Goal: Find specific page/section: Find specific page/section

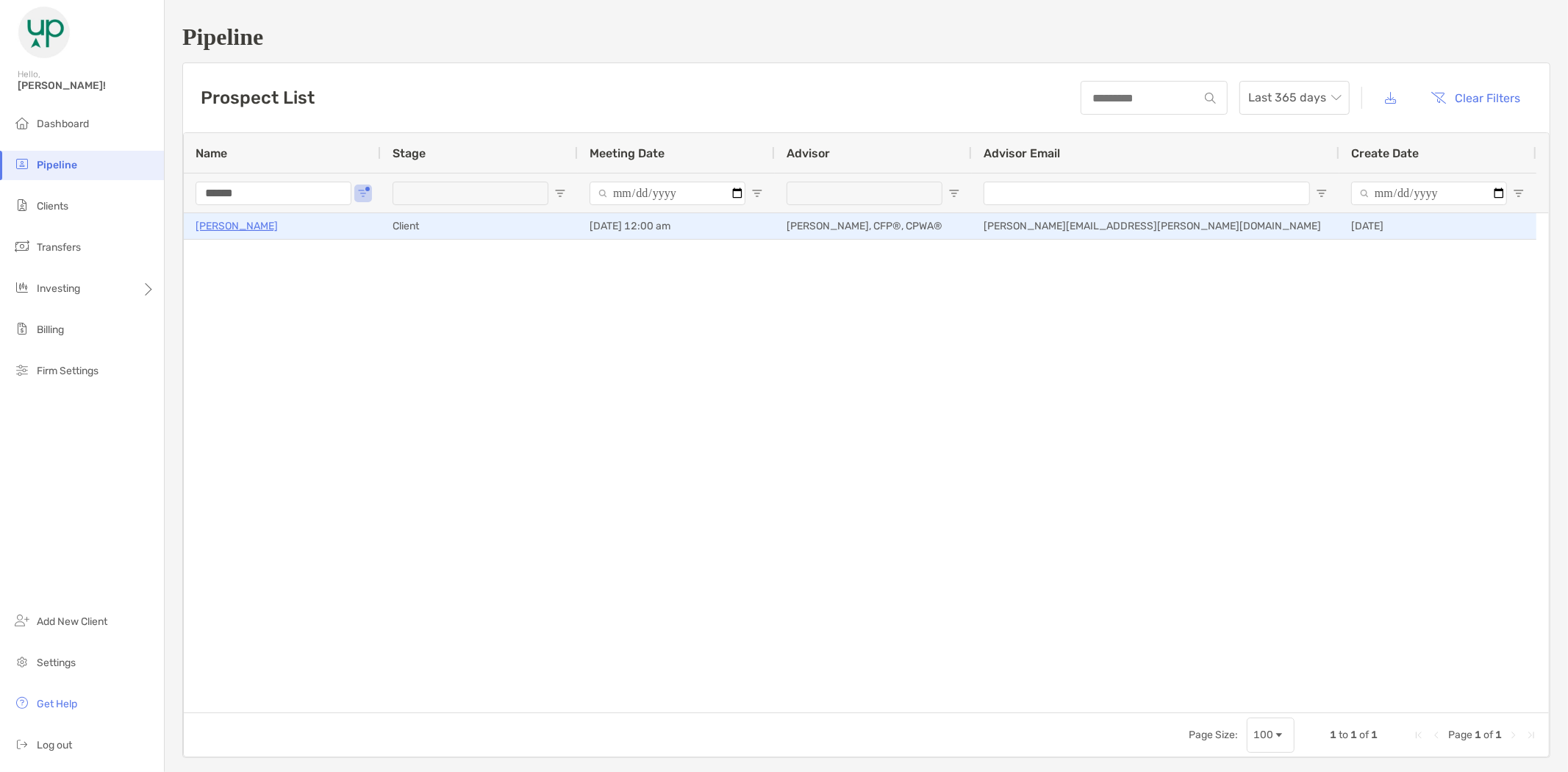
type input "******"
click at [241, 224] on p "[PERSON_NAME]" at bounding box center [236, 225] width 82 height 18
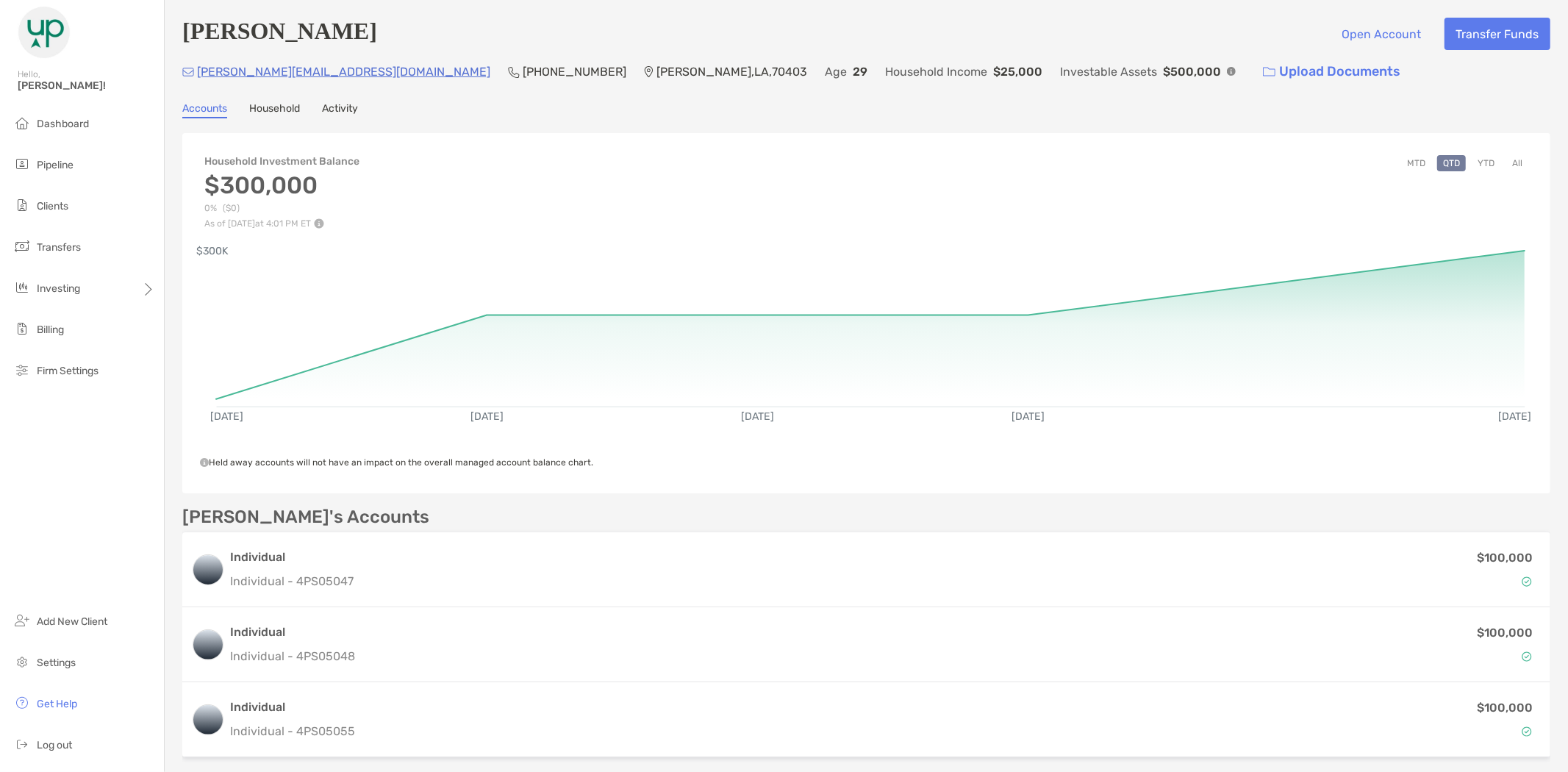
click at [1507, 157] on button "All" at bounding box center [1518, 163] width 22 height 16
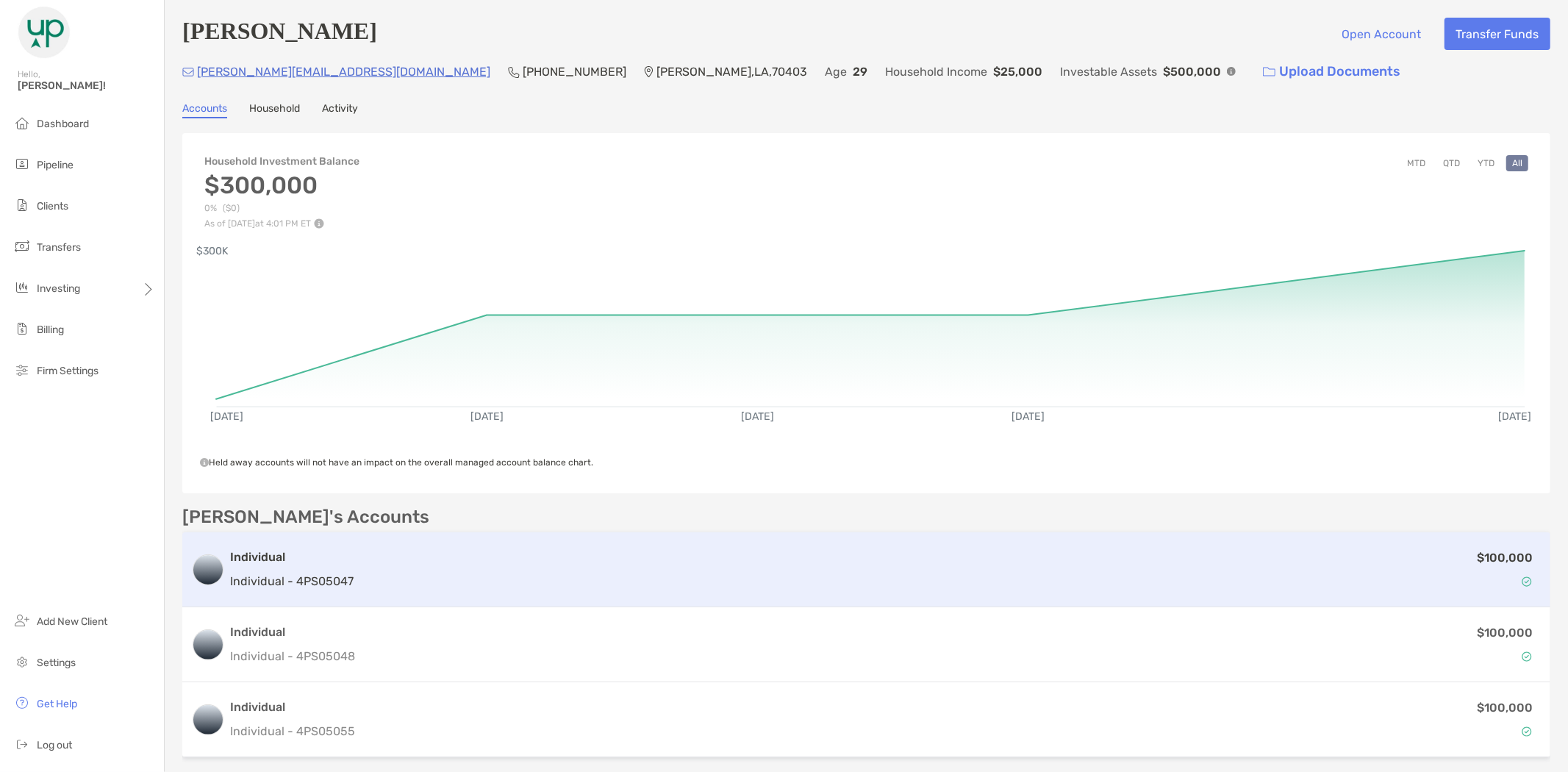
click at [527, 571] on div "$100,000" at bounding box center [951, 570] width 1182 height 43
